Goal: Task Accomplishment & Management: Use online tool/utility

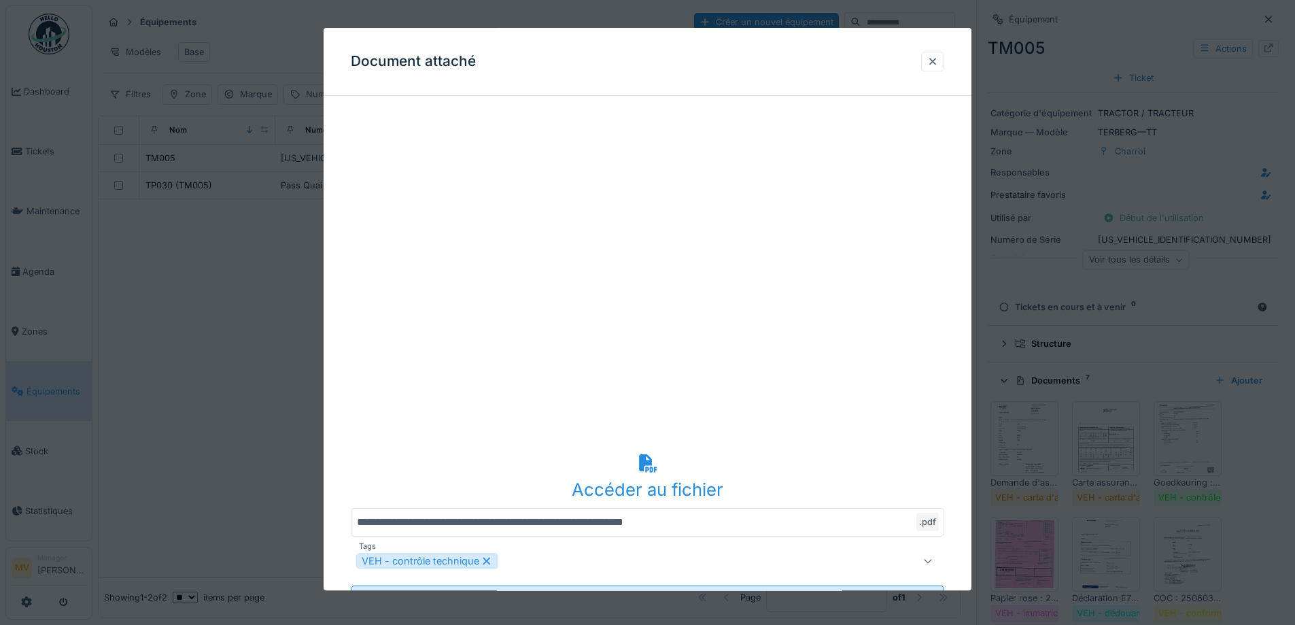
scroll to position [177, 0]
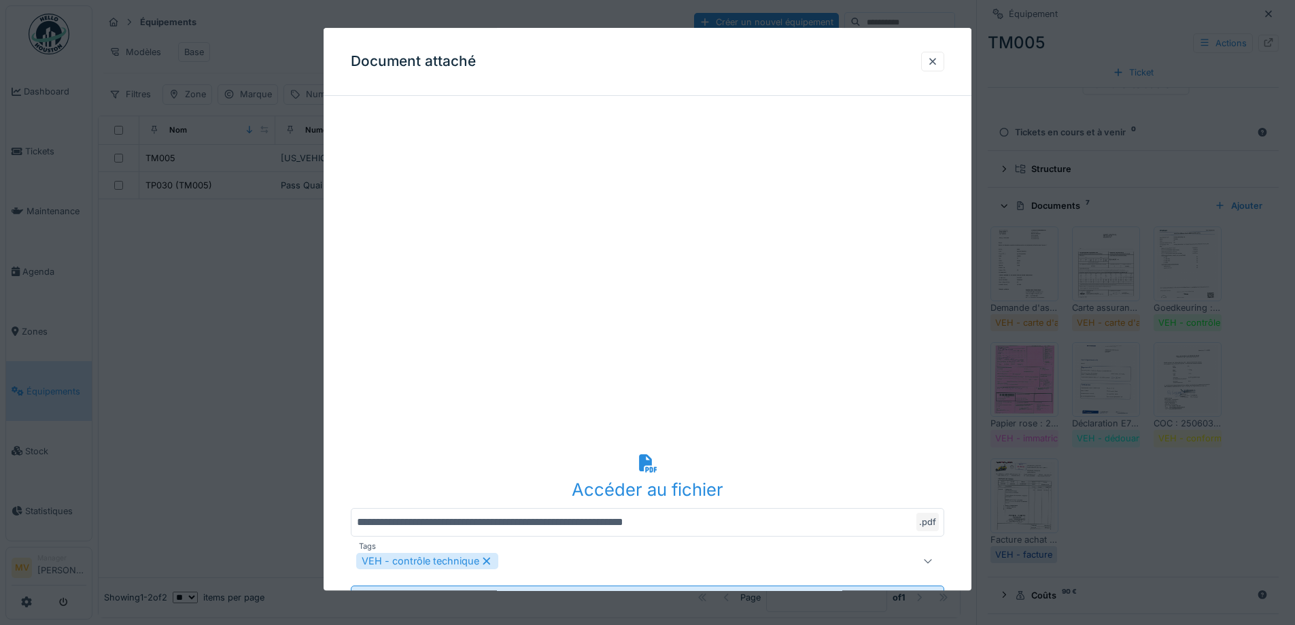
drag, startPoint x: 932, startPoint y: 61, endPoint x: 882, endPoint y: 10, distance: 71.6
click at [932, 61] on div at bounding box center [932, 61] width 11 height 13
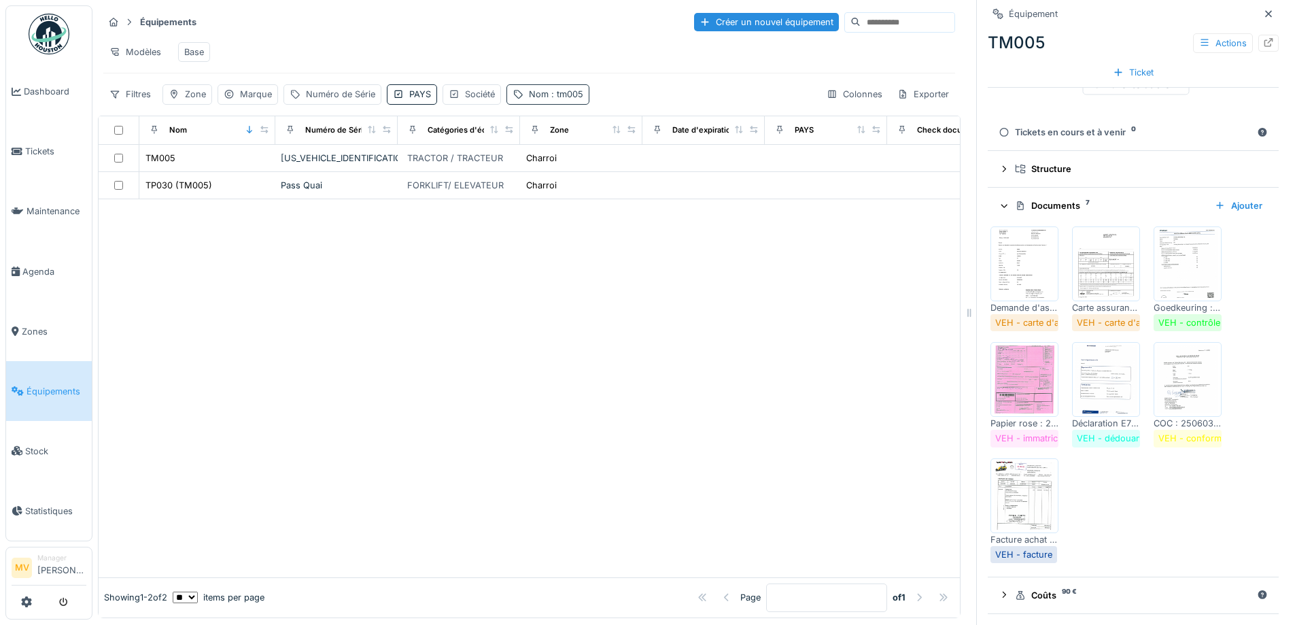
click at [539, 98] on div "Nom : tm005" at bounding box center [556, 94] width 54 height 13
click at [637, 165] on icon at bounding box center [631, 169] width 11 height 9
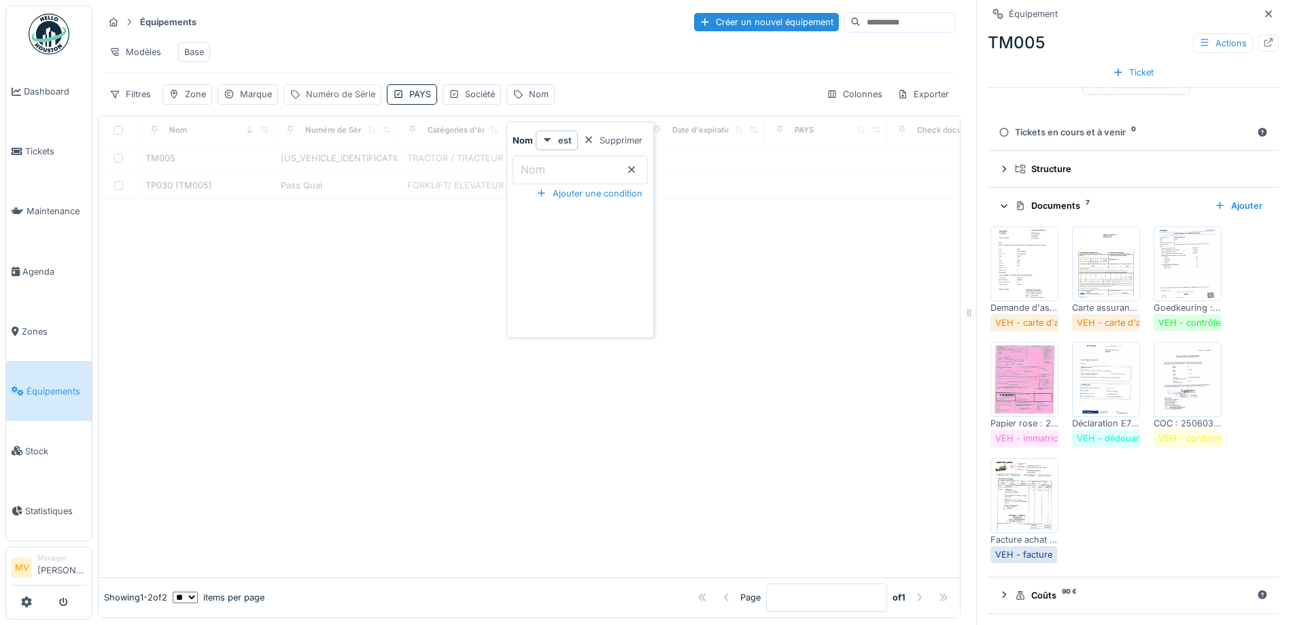
click at [338, 97] on div "Numéro de Série" at bounding box center [340, 94] width 69 height 13
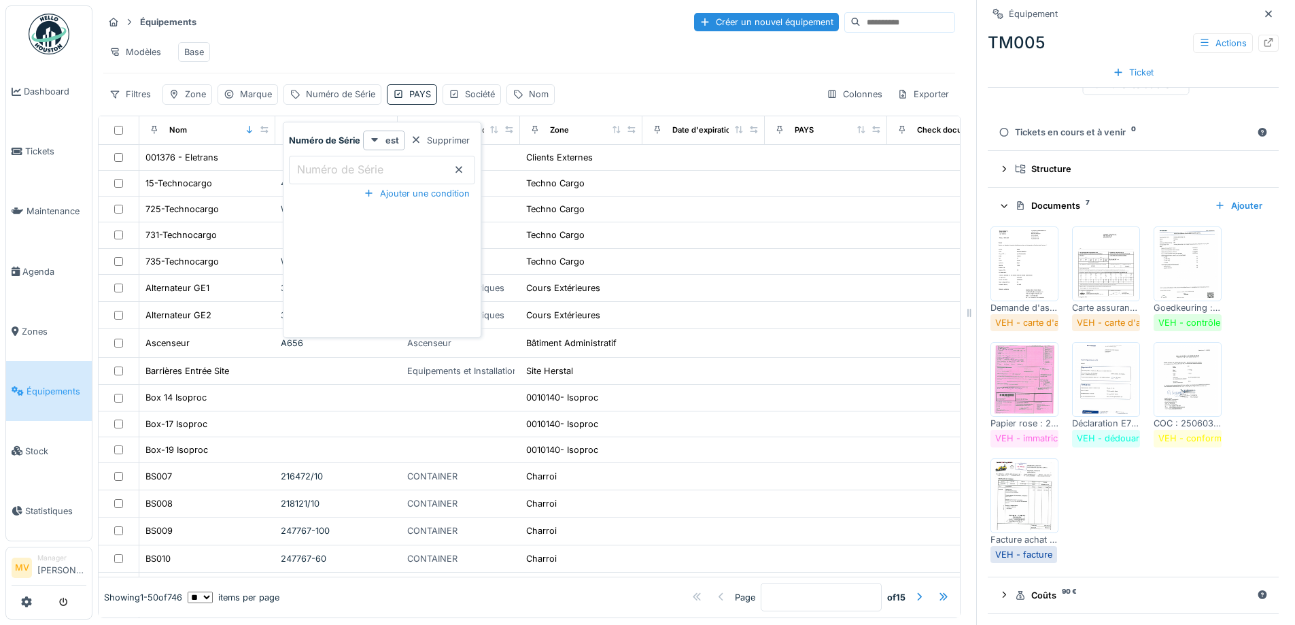
click at [370, 163] on label "Numéro de Série" at bounding box center [340, 169] width 92 height 16
click at [370, 163] on Série_gzMzg "Numéro de Série" at bounding box center [382, 170] width 186 height 29
type Série_gzMzg "******"
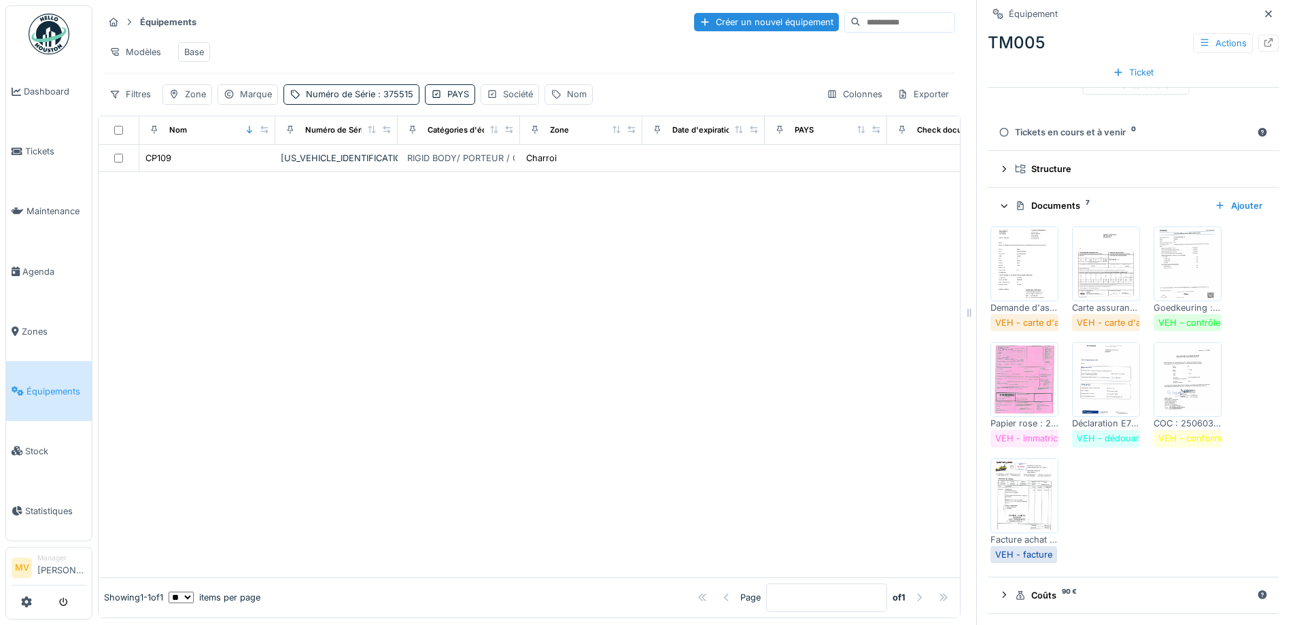
click at [602, 194] on div at bounding box center [529, 374] width 861 height 405
click at [1265, 10] on icon at bounding box center [1268, 13] width 7 height 7
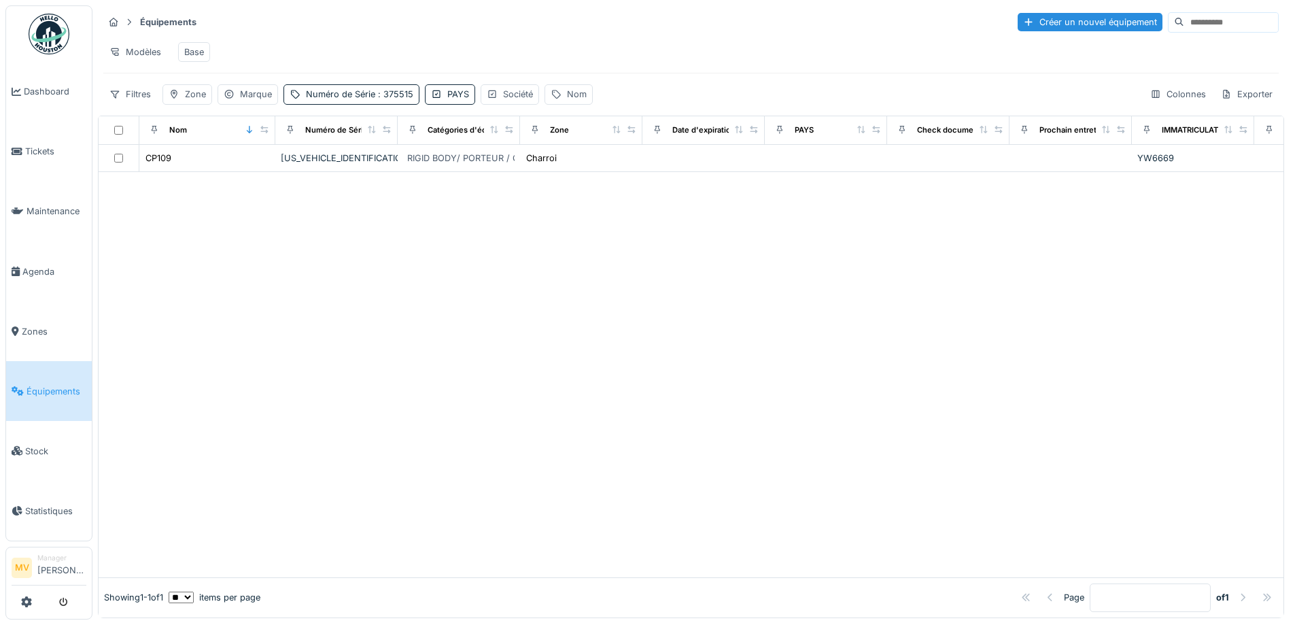
click at [402, 106] on div "Équipements Créer un nouvel équipement Modèles Base Filtres Zone Marque Numéro …" at bounding box center [691, 57] width 1186 height 105
click at [383, 92] on span ": 375515" at bounding box center [394, 94] width 38 height 10
click at [429, 156] on Série_IyMTQ "******" at bounding box center [382, 170] width 186 height 29
type Série_IyMTQ "*"
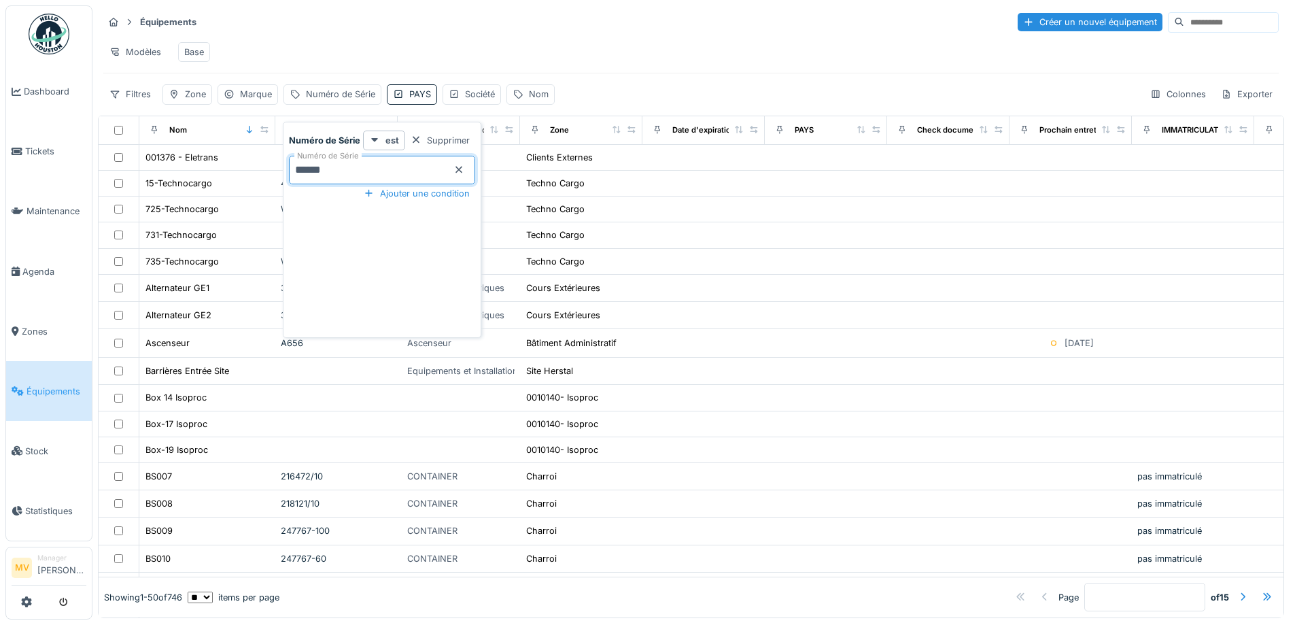
type Série_IyMTQ "******"
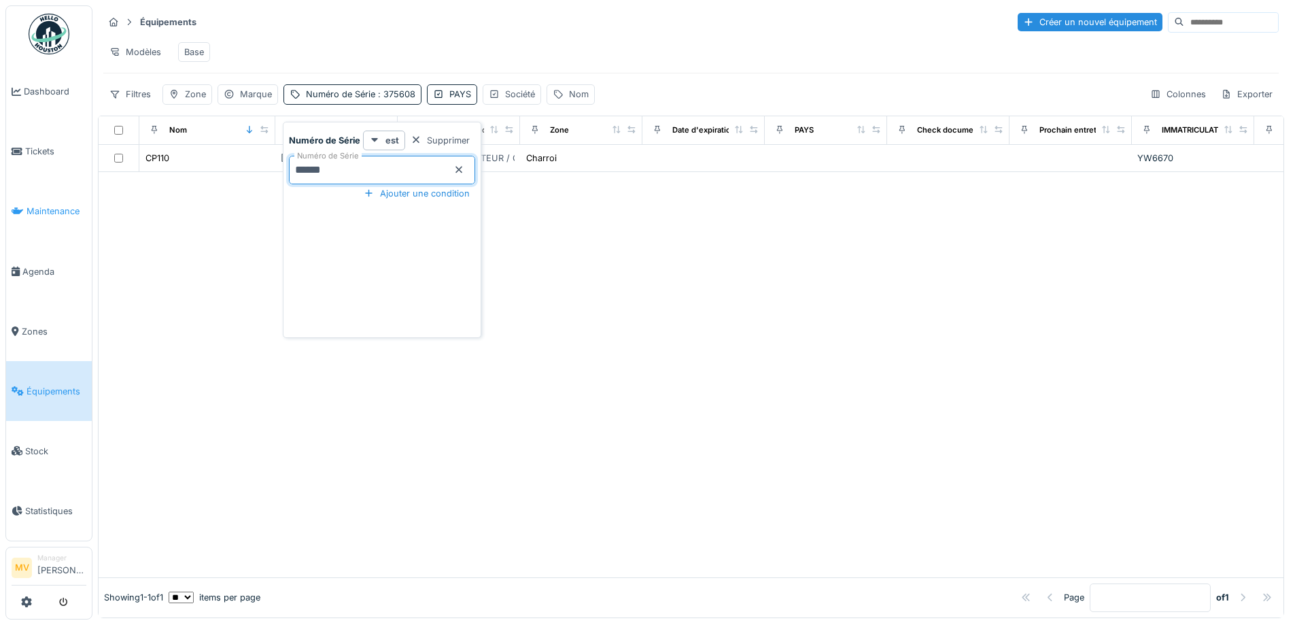
click at [56, 214] on span "Maintenance" at bounding box center [57, 211] width 60 height 13
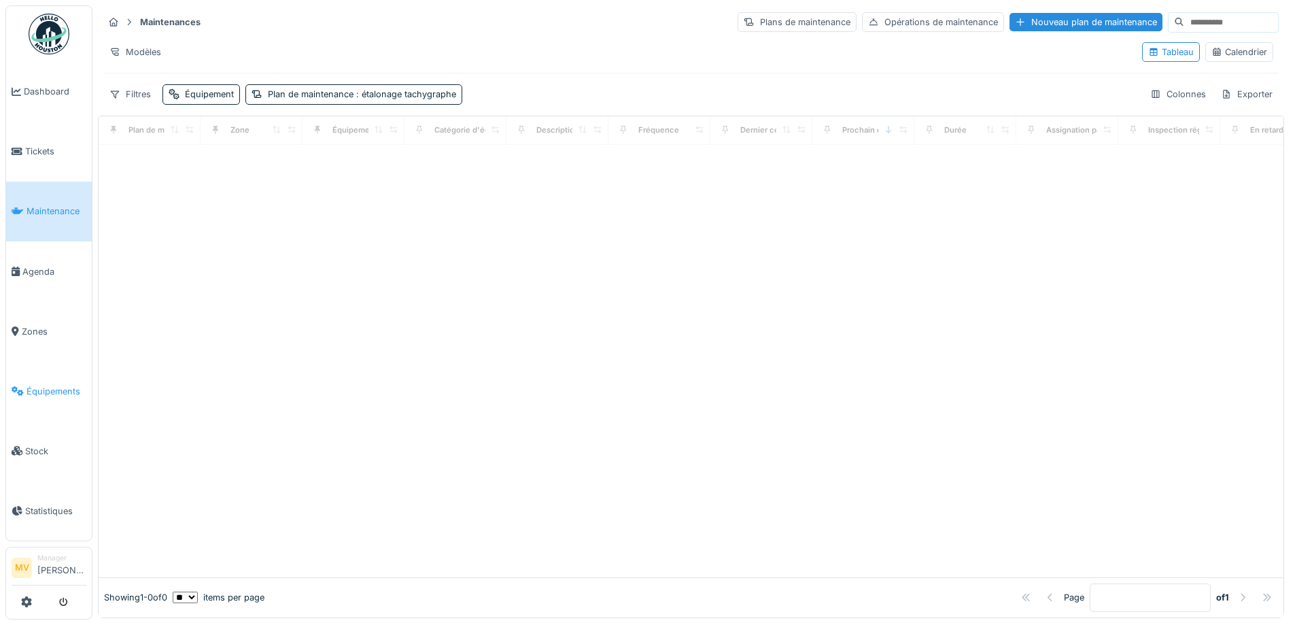
click at [42, 385] on span "Équipements" at bounding box center [57, 391] width 60 height 13
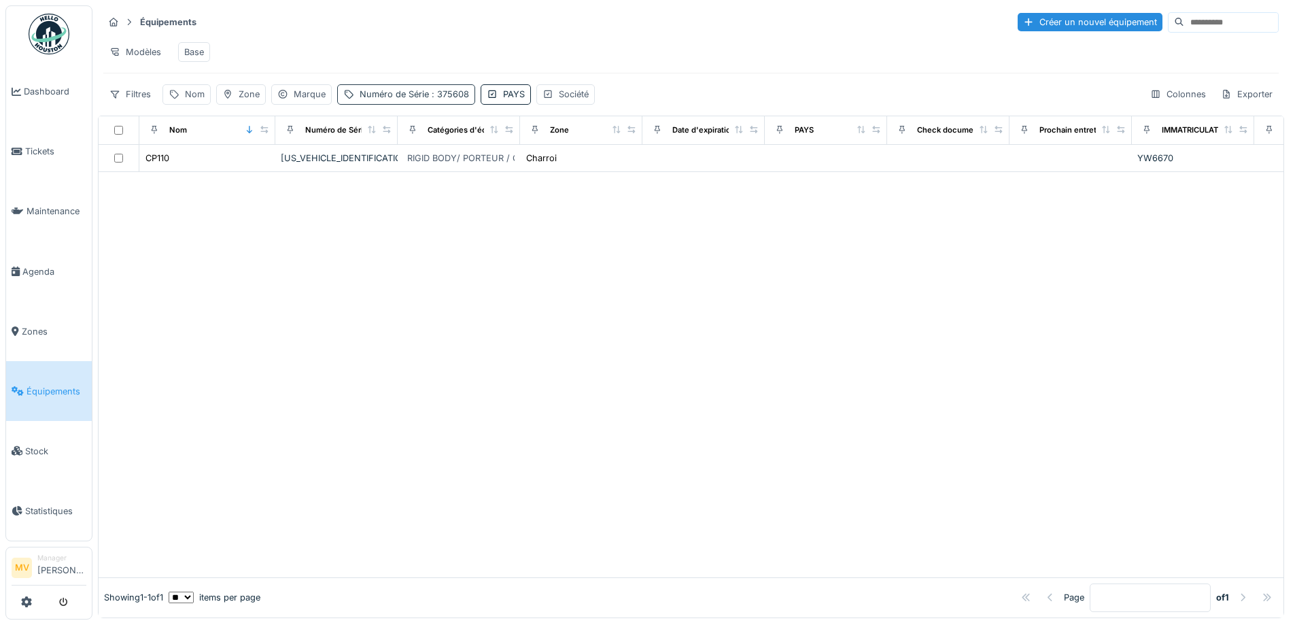
click at [440, 99] on span ": 375608" at bounding box center [449, 94] width 40 height 10
click at [513, 173] on icon at bounding box center [511, 169] width 11 height 9
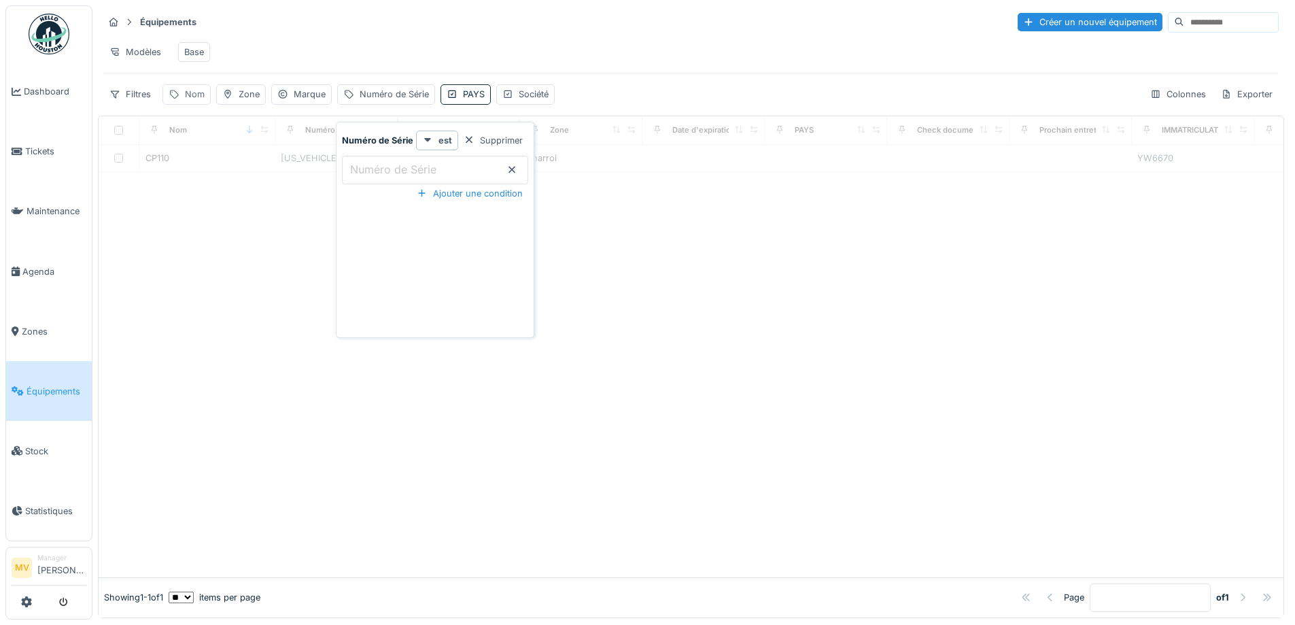
click at [179, 104] on div "Nom" at bounding box center [186, 94] width 48 height 20
click at [226, 167] on input "Nom" at bounding box center [236, 170] width 135 height 29
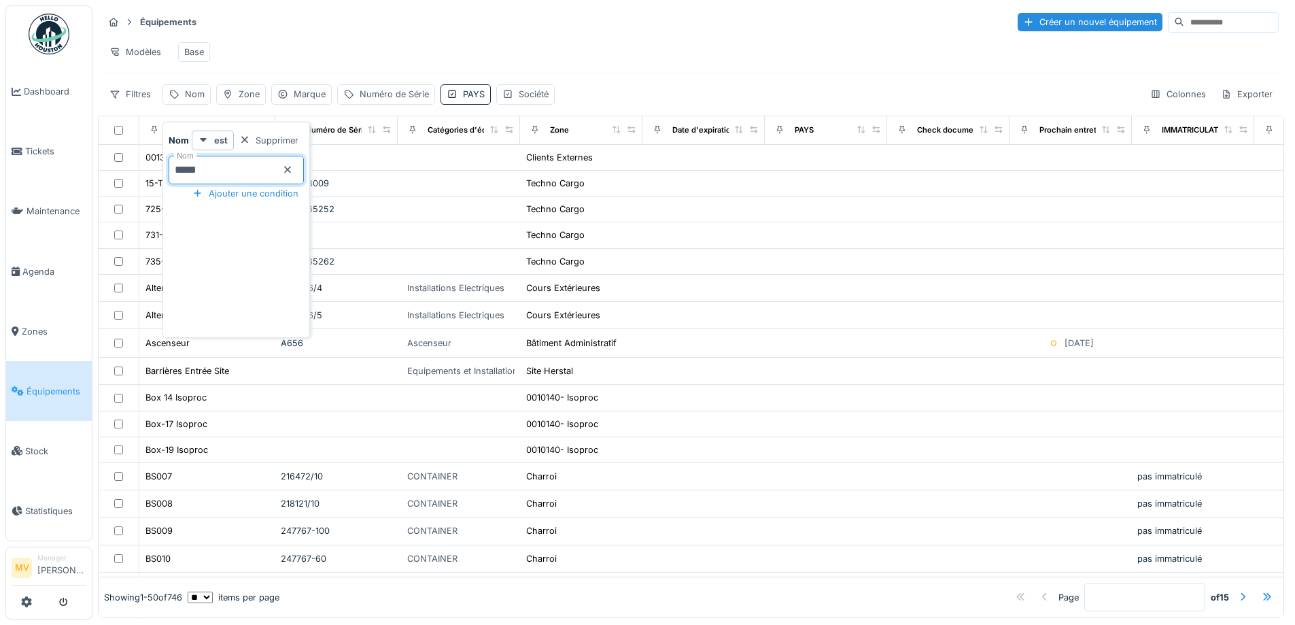
type input "*****"
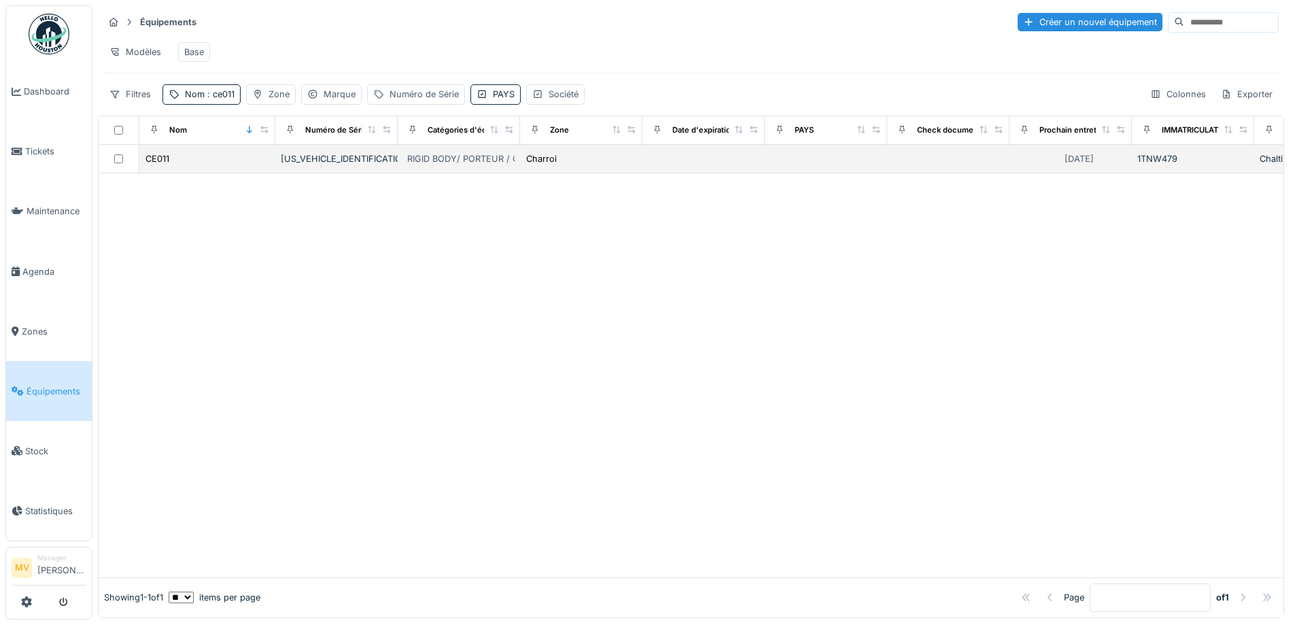
click at [339, 165] on div "YV2XZ22C8JB846590" at bounding box center [336, 158] width 111 height 13
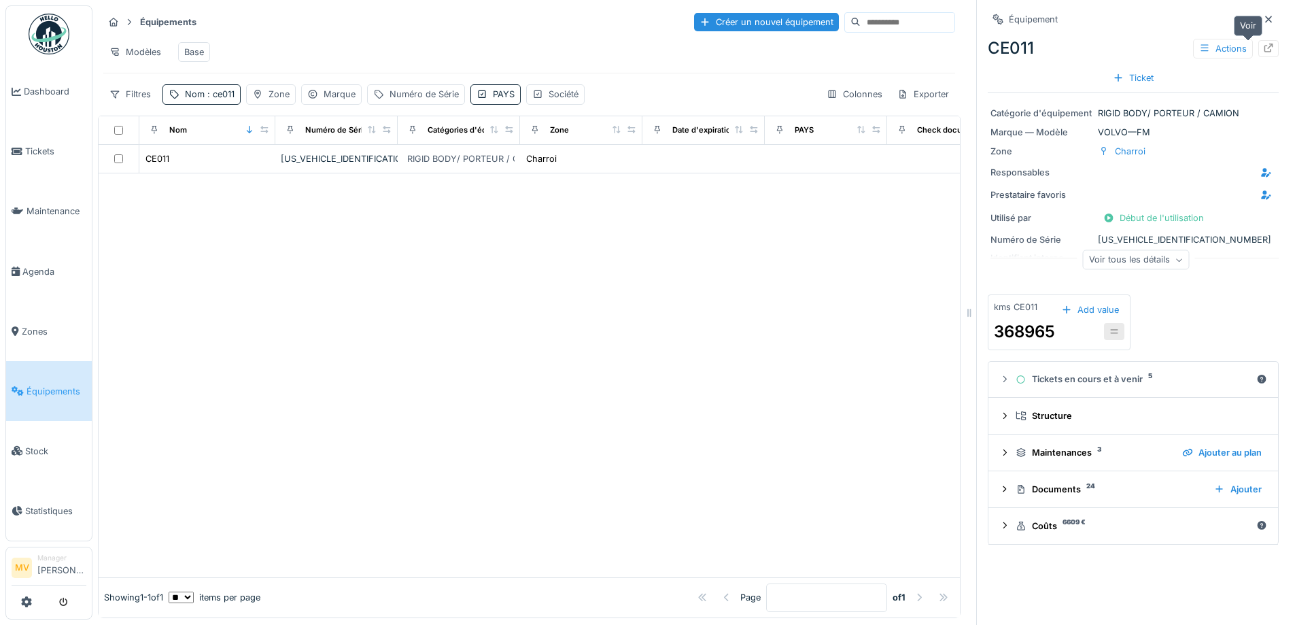
click at [1264, 49] on icon at bounding box center [1268, 48] width 9 height 9
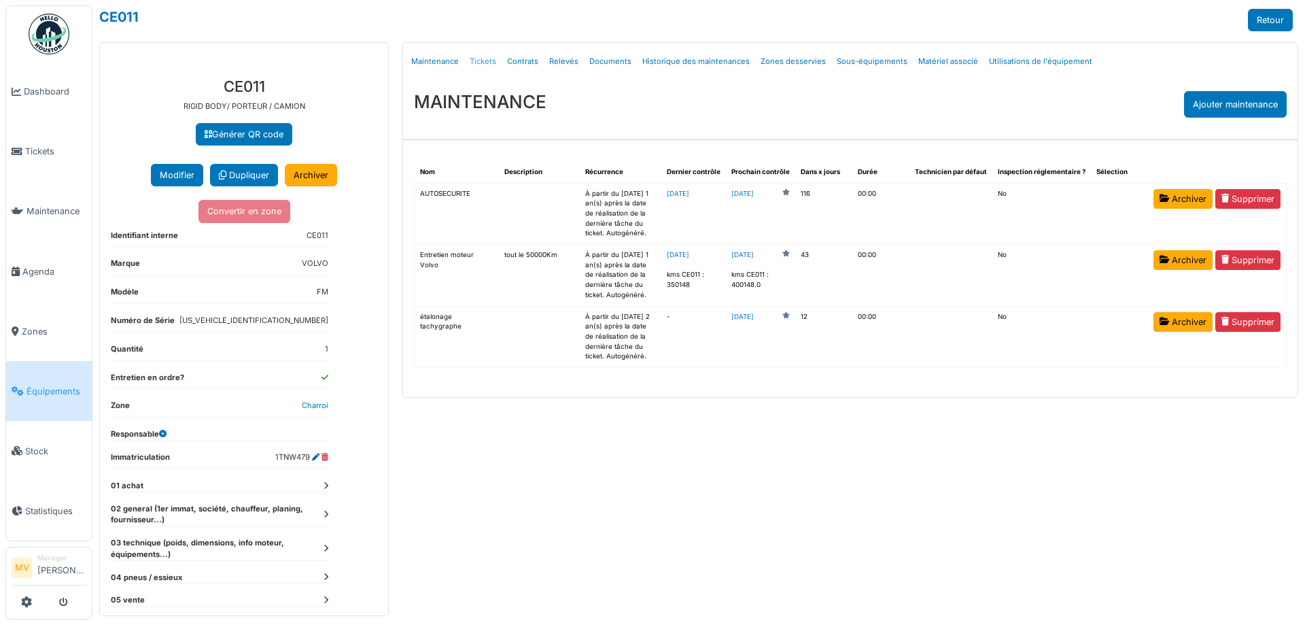
click at [472, 58] on link "Tickets" at bounding box center [482, 62] width 37 height 32
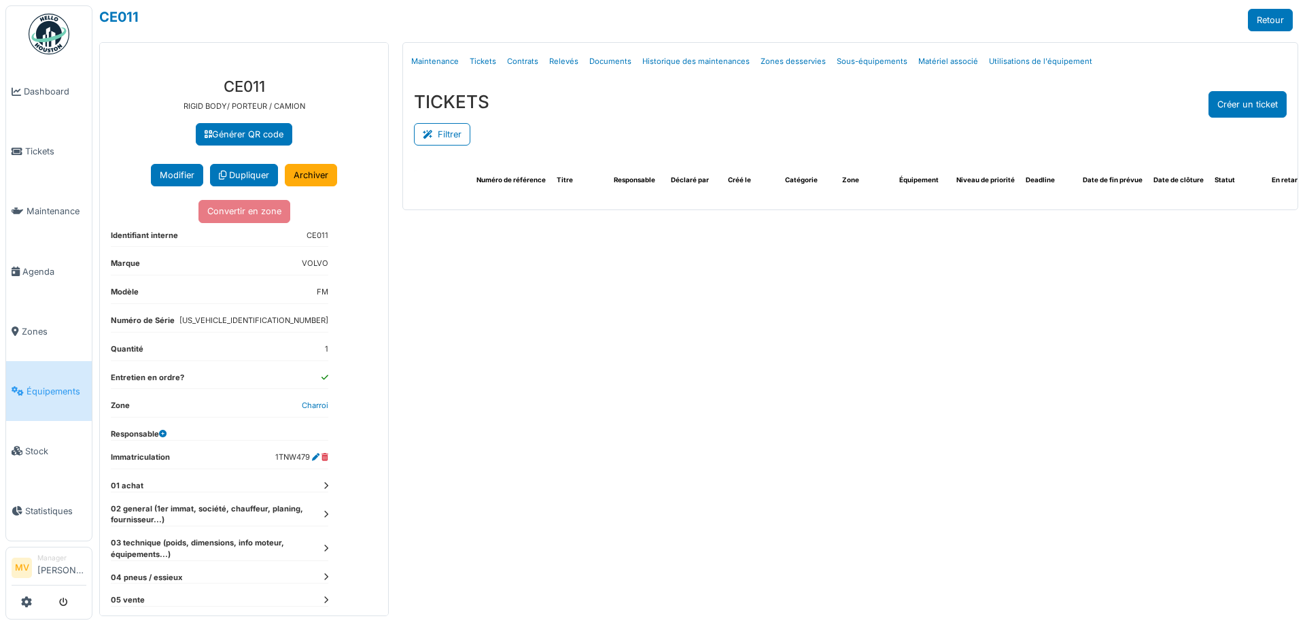
select select "***"
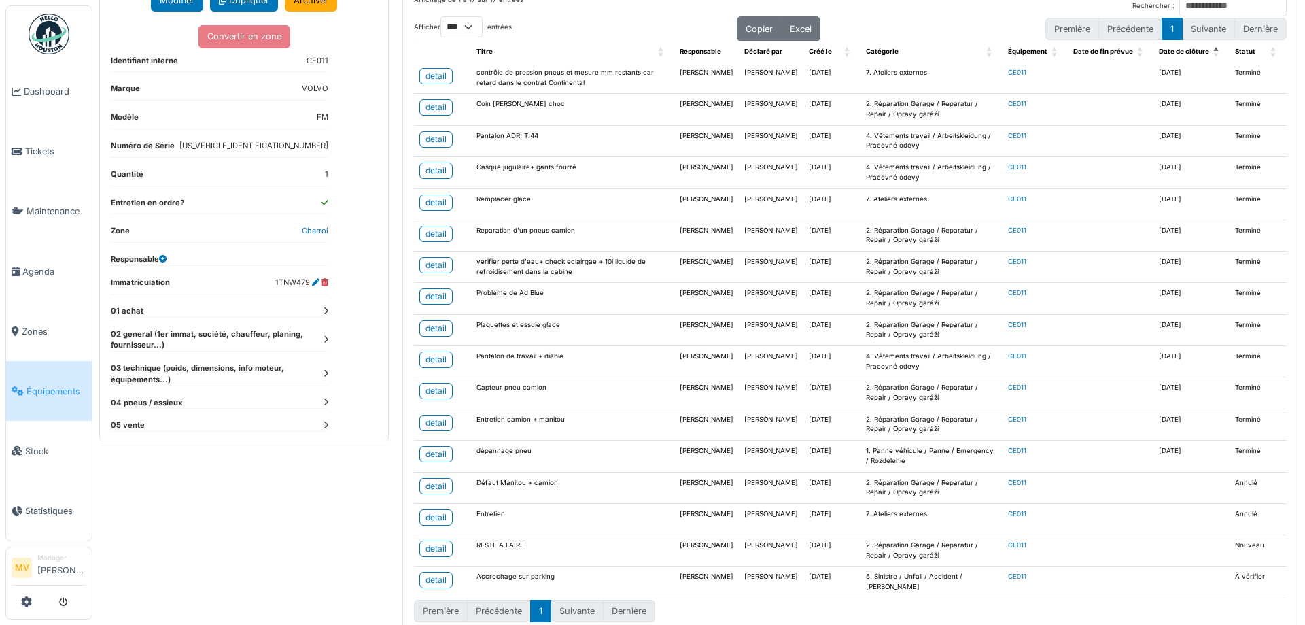
scroll to position [192, 0]
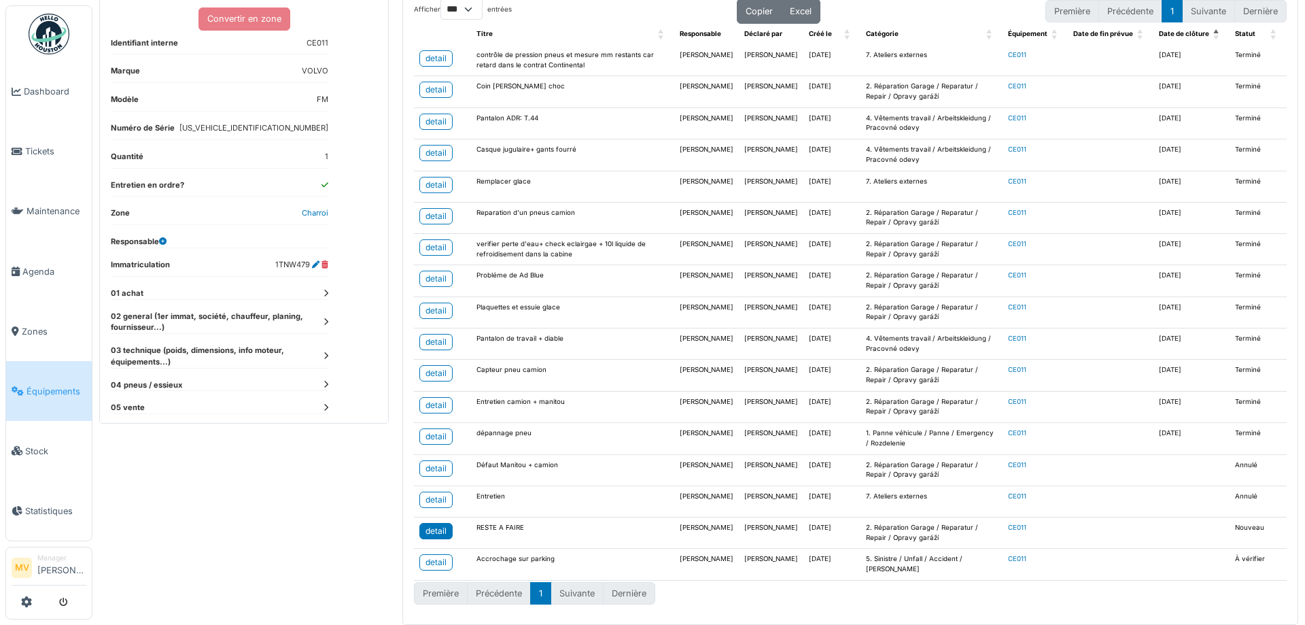
click at [439, 529] on div "detail" at bounding box center [436, 531] width 21 height 12
